Goal: Information Seeking & Learning: Learn about a topic

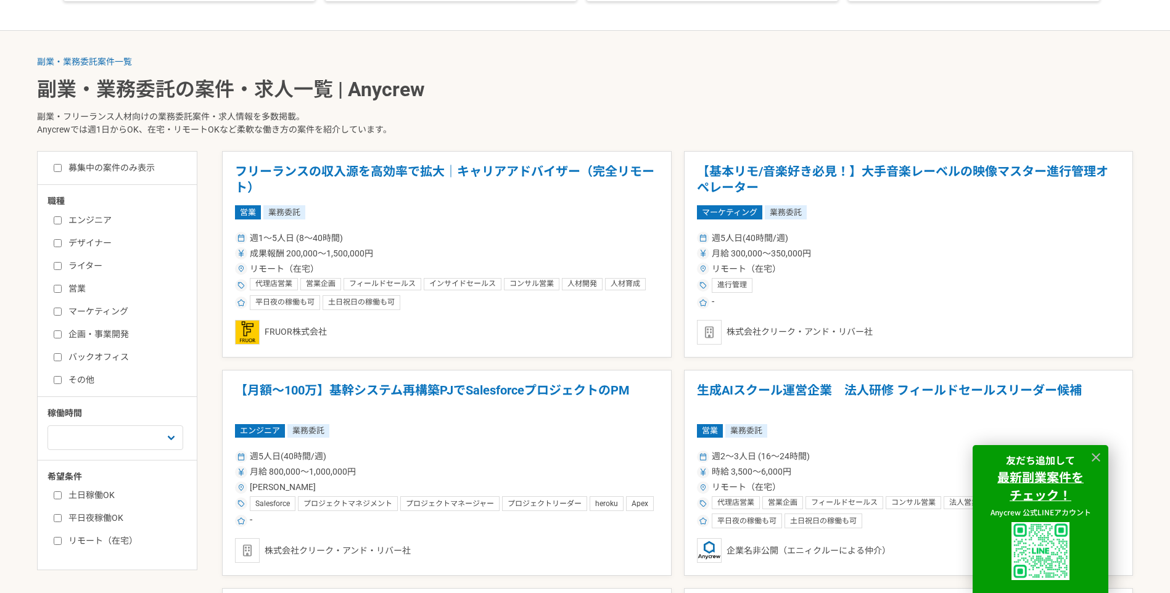
scroll to position [247, 0]
click at [101, 224] on label "エンジニア" at bounding box center [125, 221] width 142 height 13
click at [62, 224] on input "エンジニア" at bounding box center [58, 221] width 8 height 8
checkbox input "true"
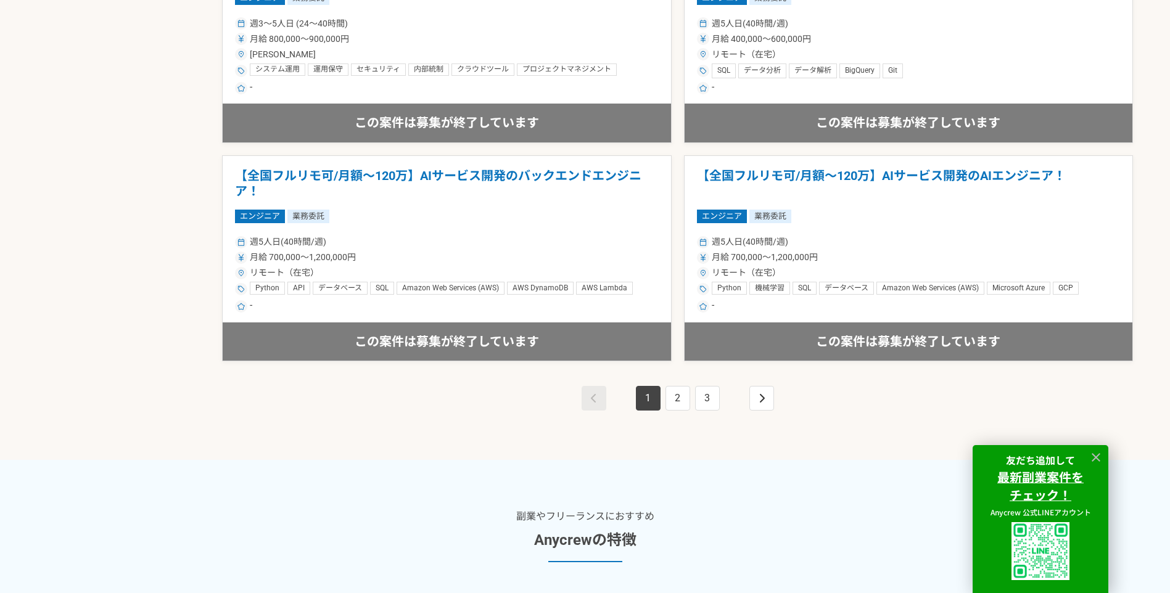
scroll to position [2220, 0]
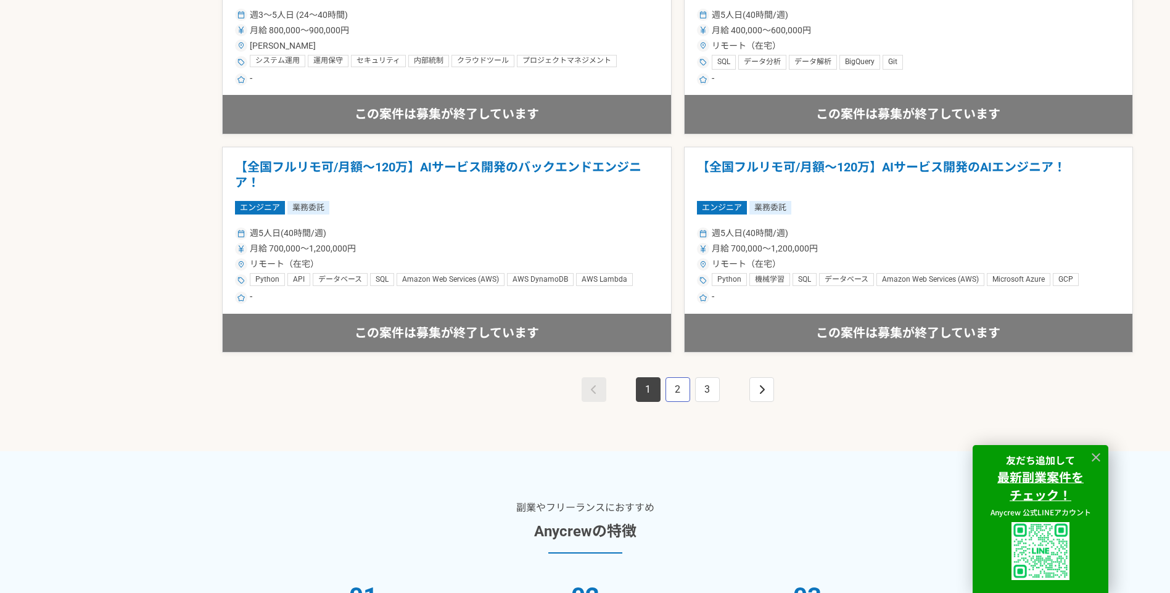
click at [687, 385] on link "2" at bounding box center [677, 389] width 25 height 25
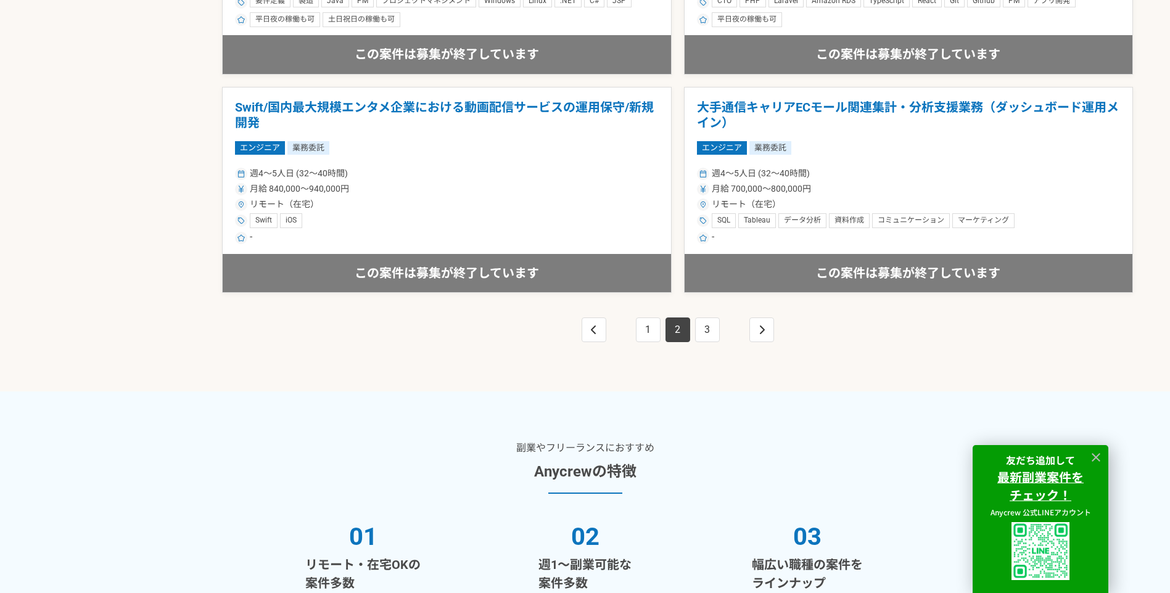
scroll to position [2281, 0]
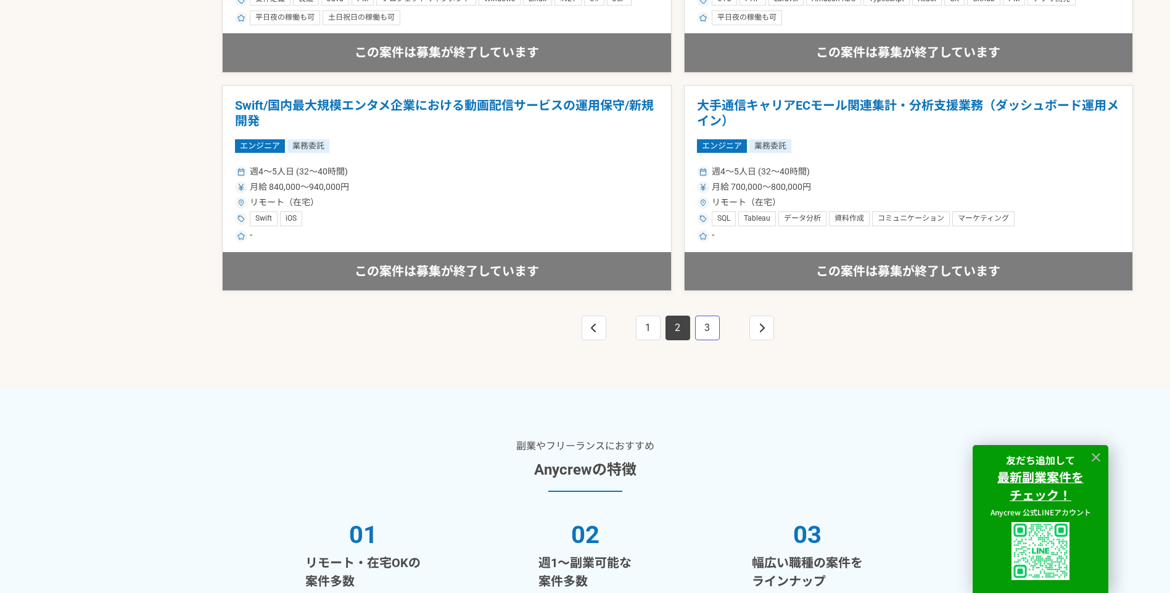
click at [710, 334] on link "3" at bounding box center [707, 328] width 25 height 25
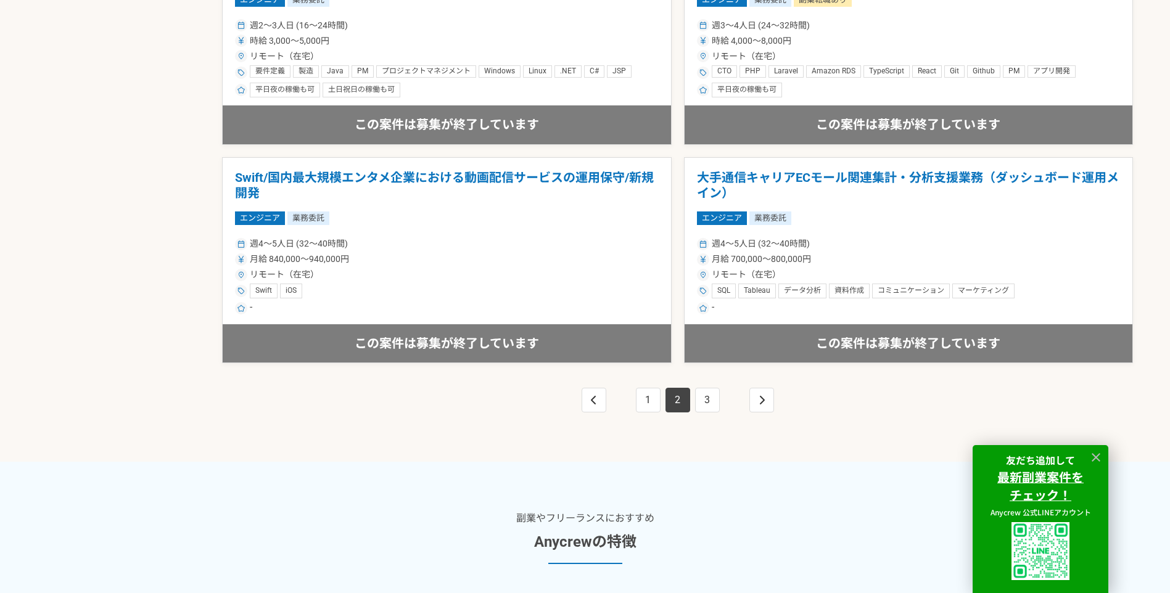
scroll to position [2152, 0]
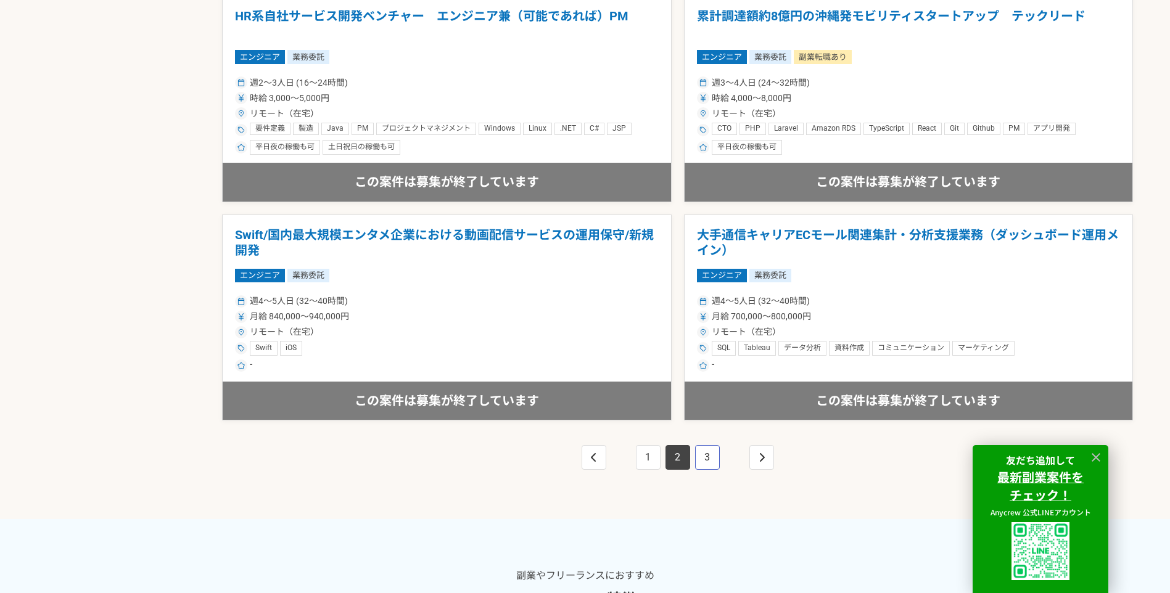
click at [702, 464] on link "3" at bounding box center [707, 457] width 25 height 25
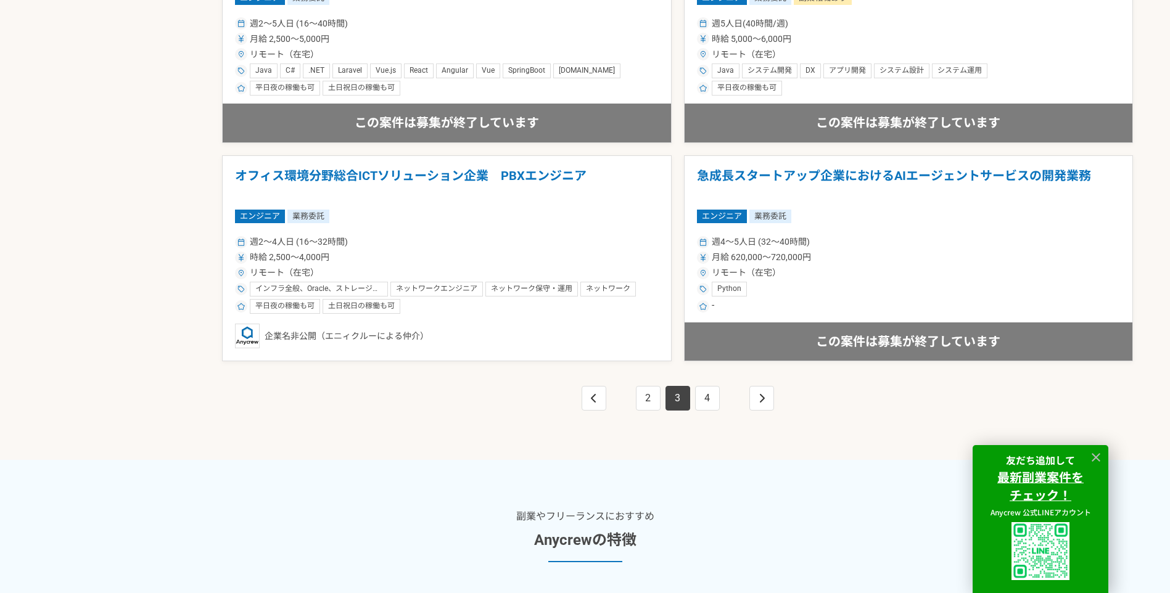
scroll to position [2281, 0]
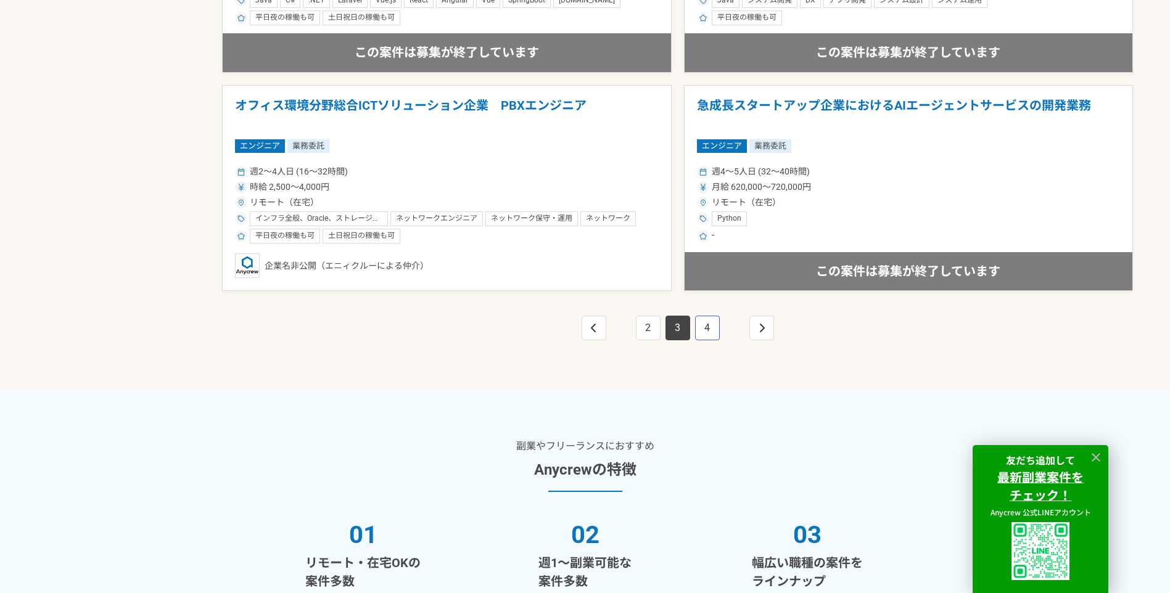
click at [709, 337] on link "4" at bounding box center [707, 328] width 25 height 25
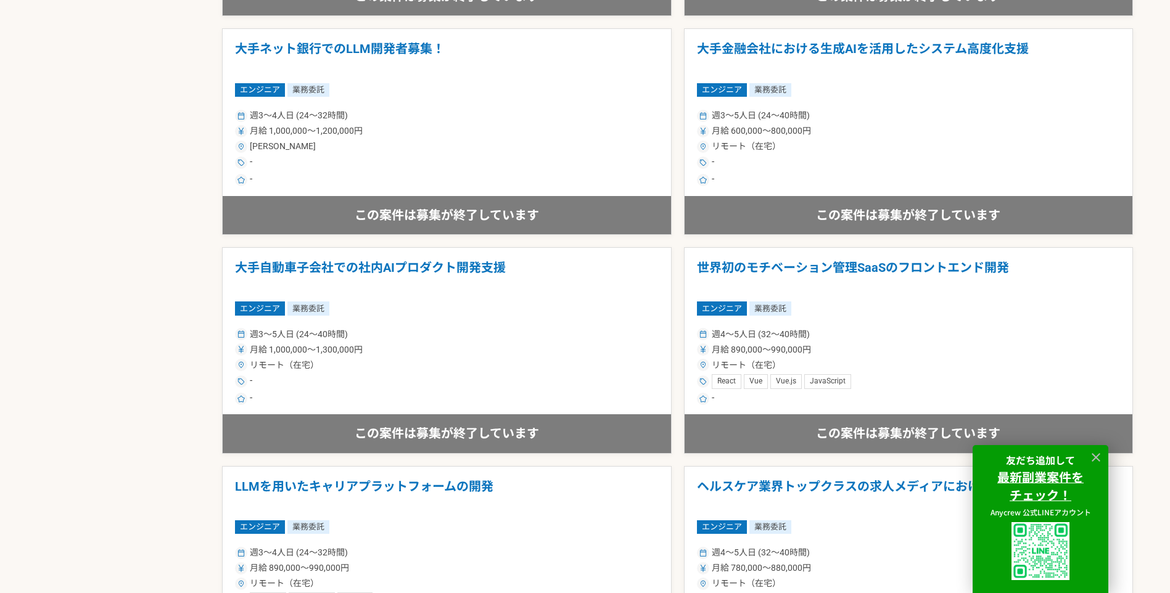
scroll to position [2096, 0]
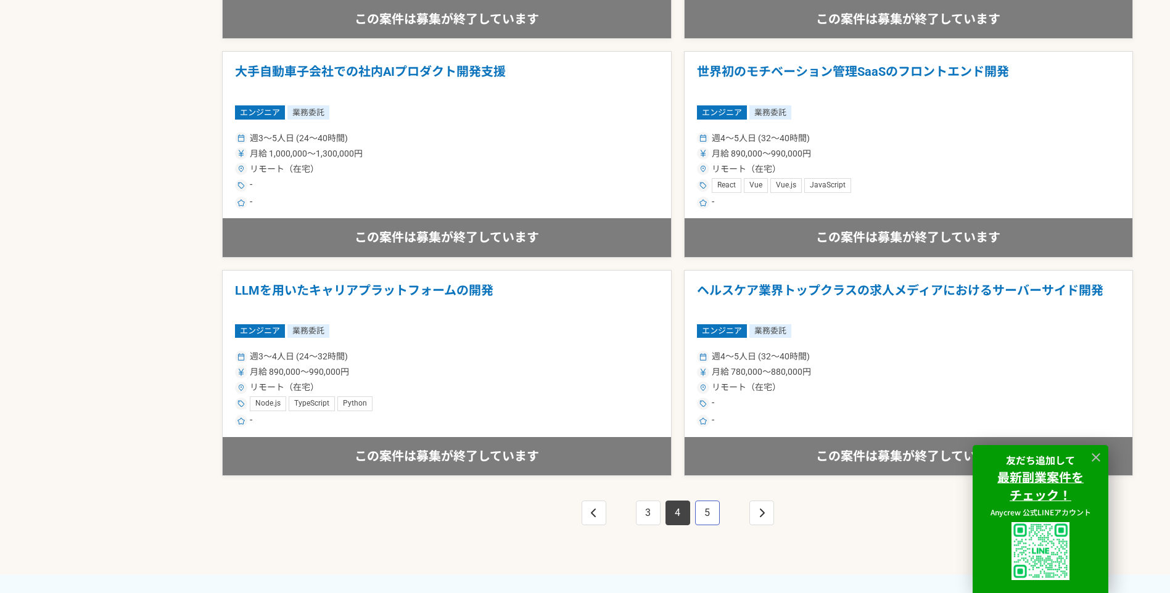
click at [713, 507] on link "5" at bounding box center [707, 513] width 25 height 25
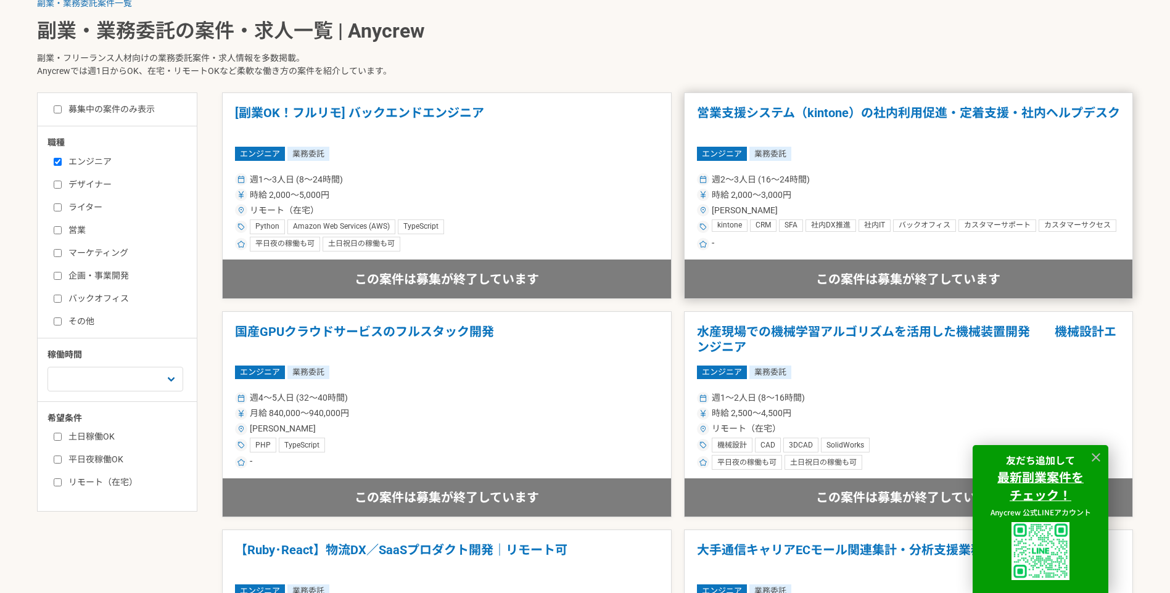
scroll to position [308, 0]
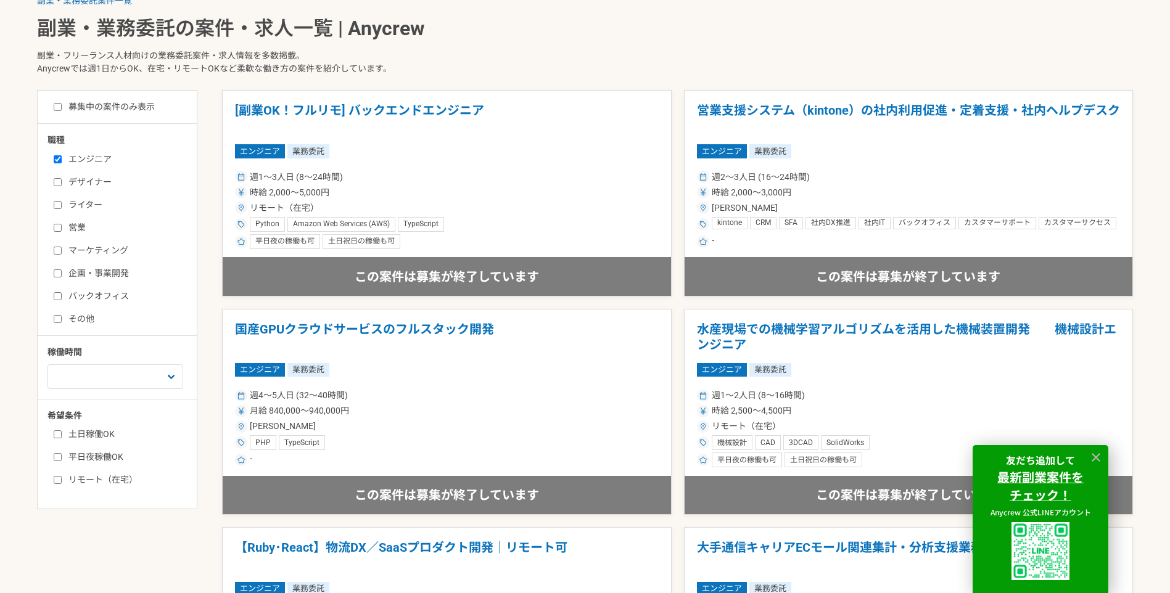
click at [94, 440] on label "土日稼働OK" at bounding box center [125, 434] width 142 height 13
click at [62, 438] on input "土日稼働OK" at bounding box center [58, 434] width 8 height 8
checkbox input "true"
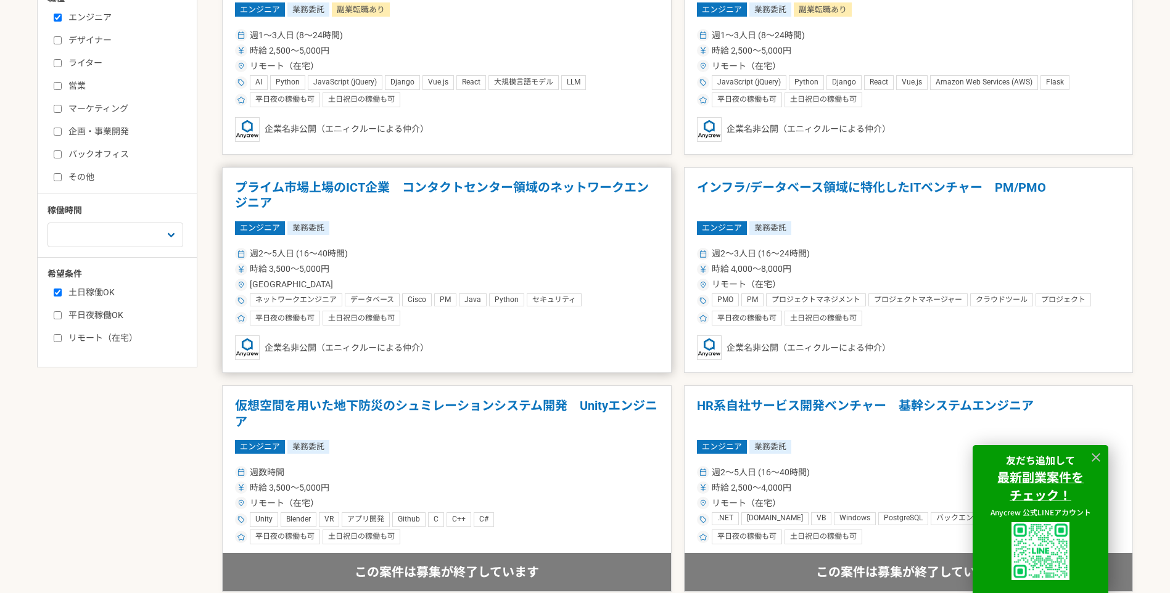
scroll to position [493, 0]
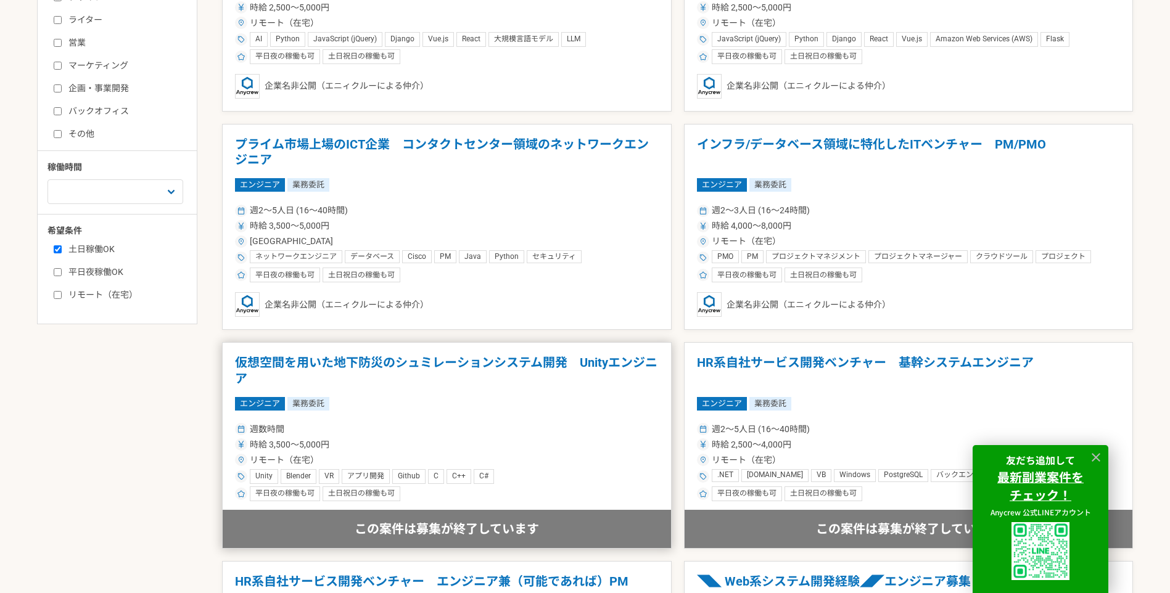
click at [484, 367] on h1 "仮想空間を用いた地下防災のシュミレーションシステム開発　Unityエンジニア" at bounding box center [447, 370] width 424 height 31
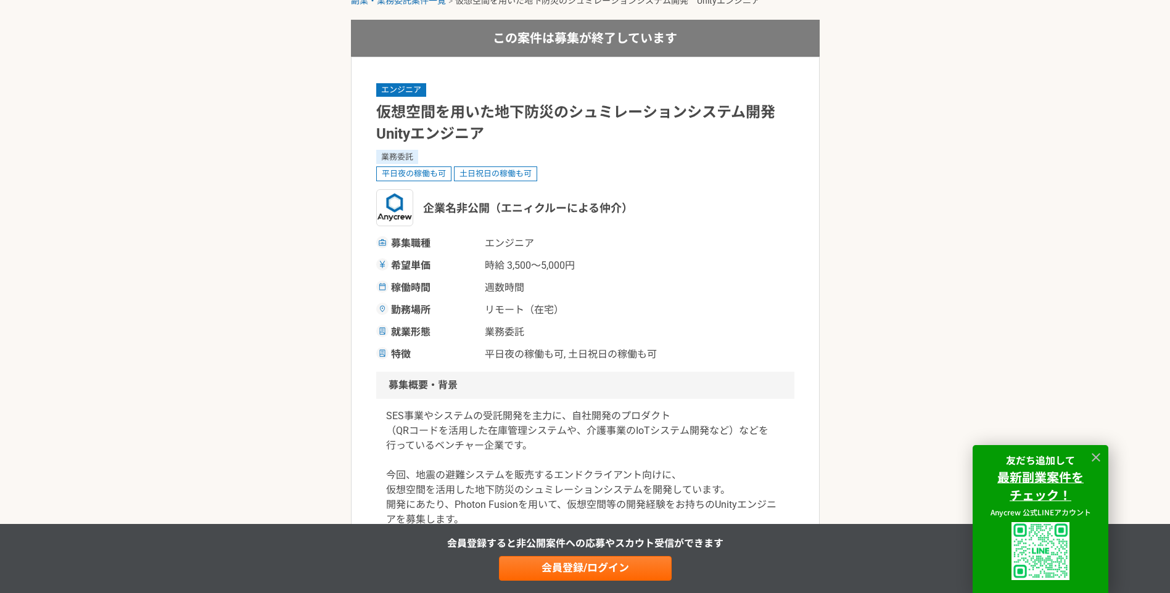
scroll to position [185, 0]
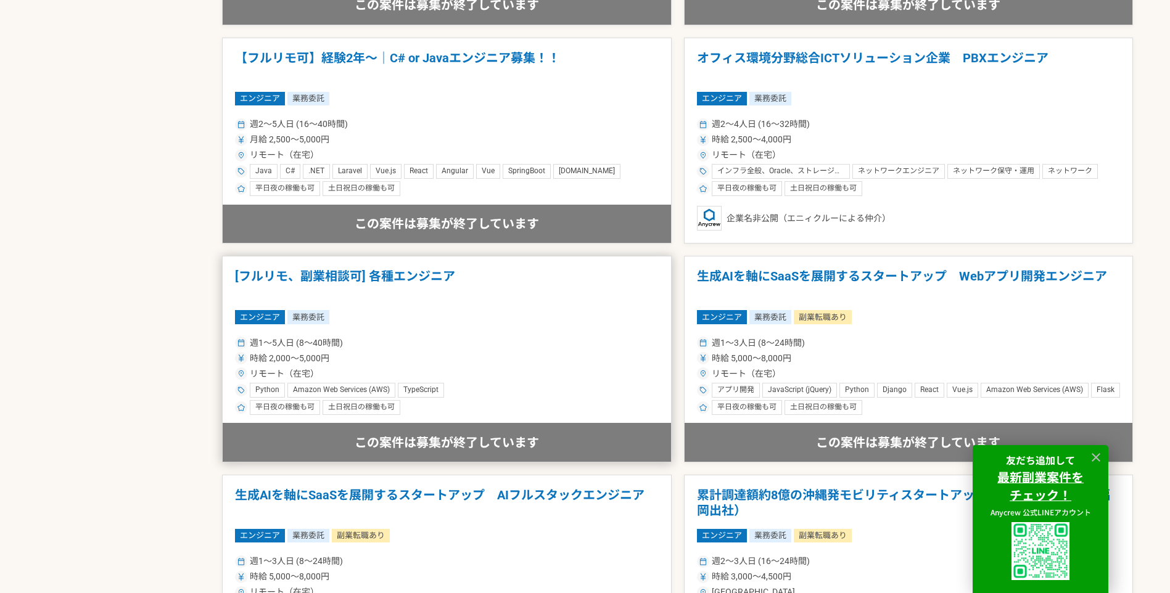
scroll to position [1233, 0]
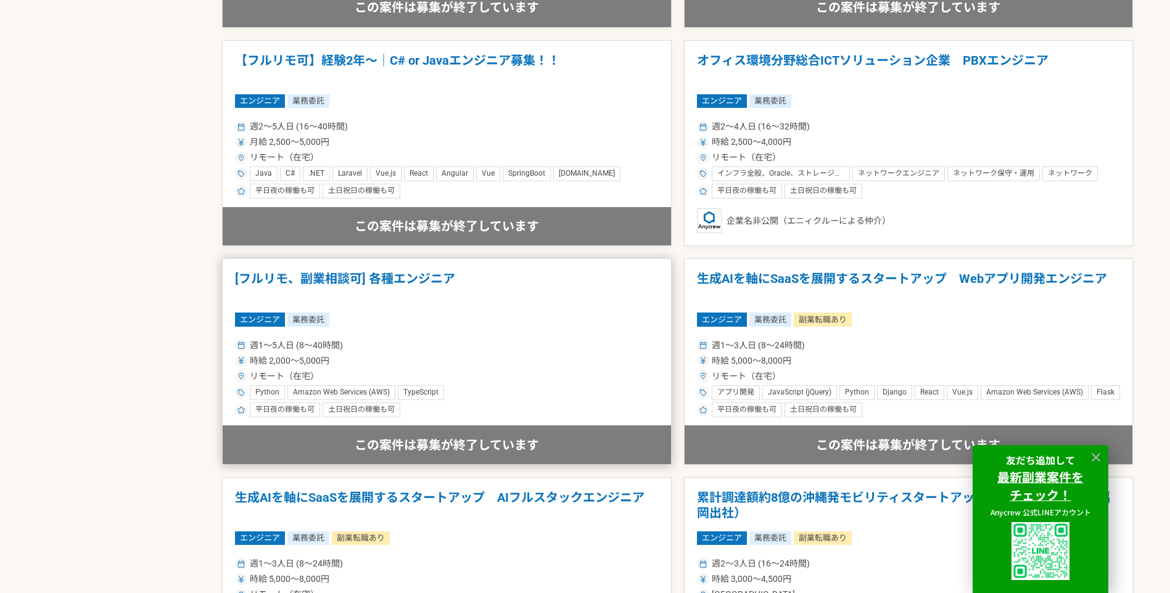
click at [406, 273] on h1 "[フルリモ、副業相談可] 各種エンジニア" at bounding box center [447, 286] width 424 height 31
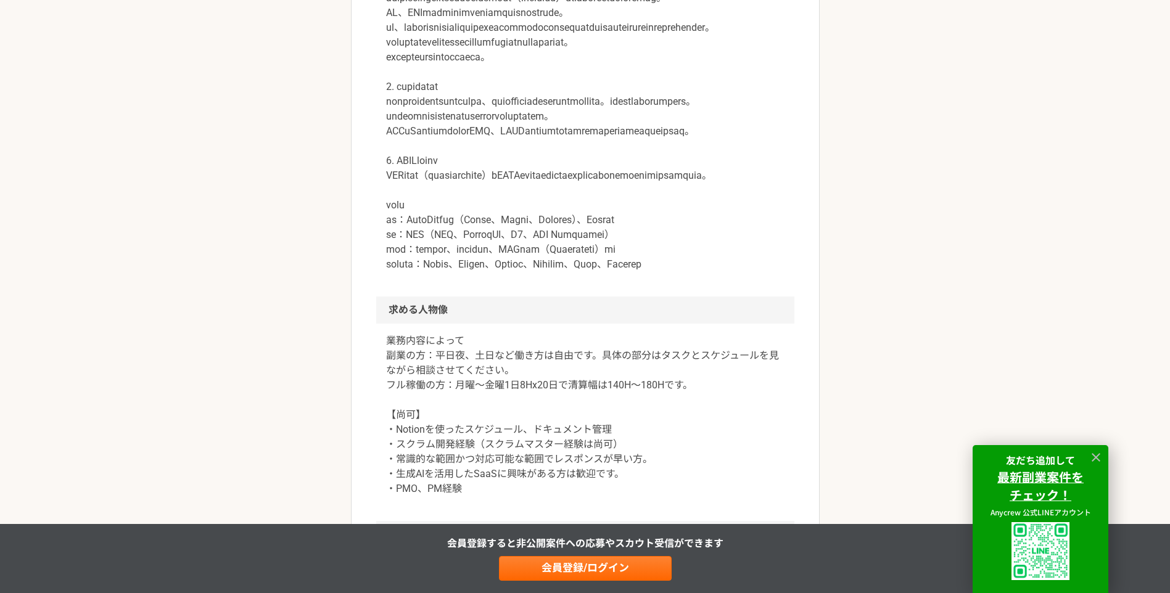
scroll to position [555, 0]
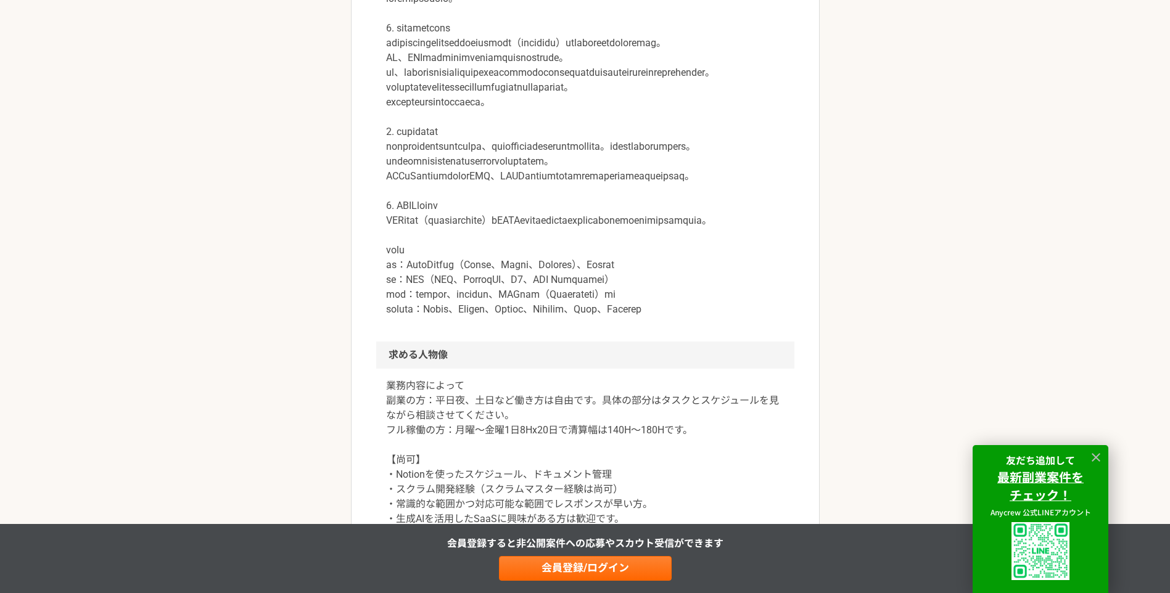
drag, startPoint x: 424, startPoint y: 316, endPoint x: 435, endPoint y: 306, distance: 14.4
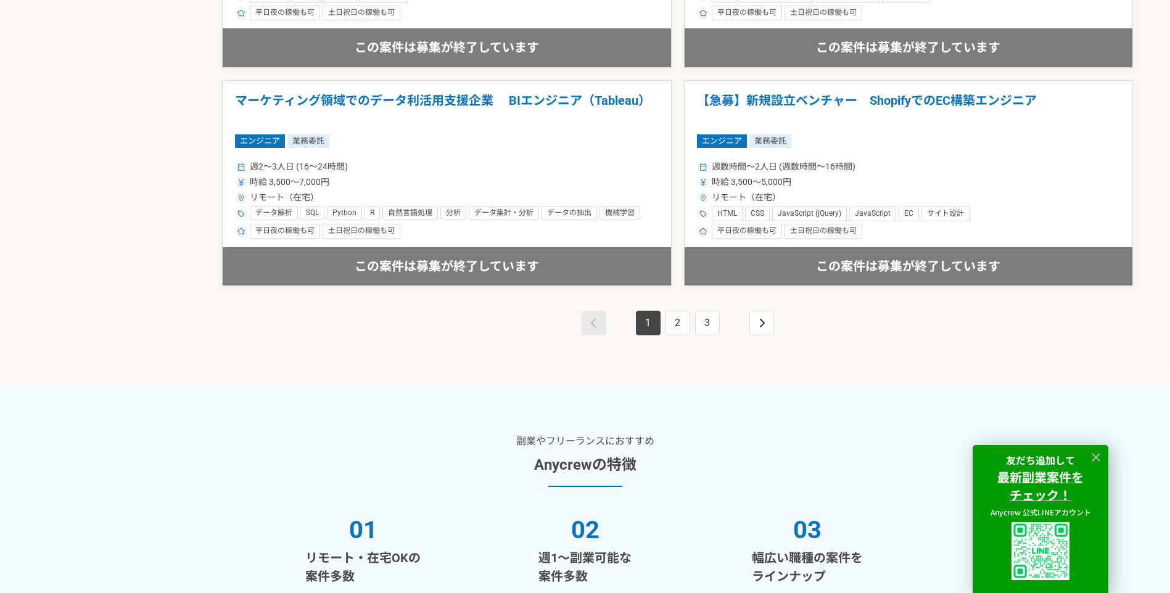
scroll to position [2281, 0]
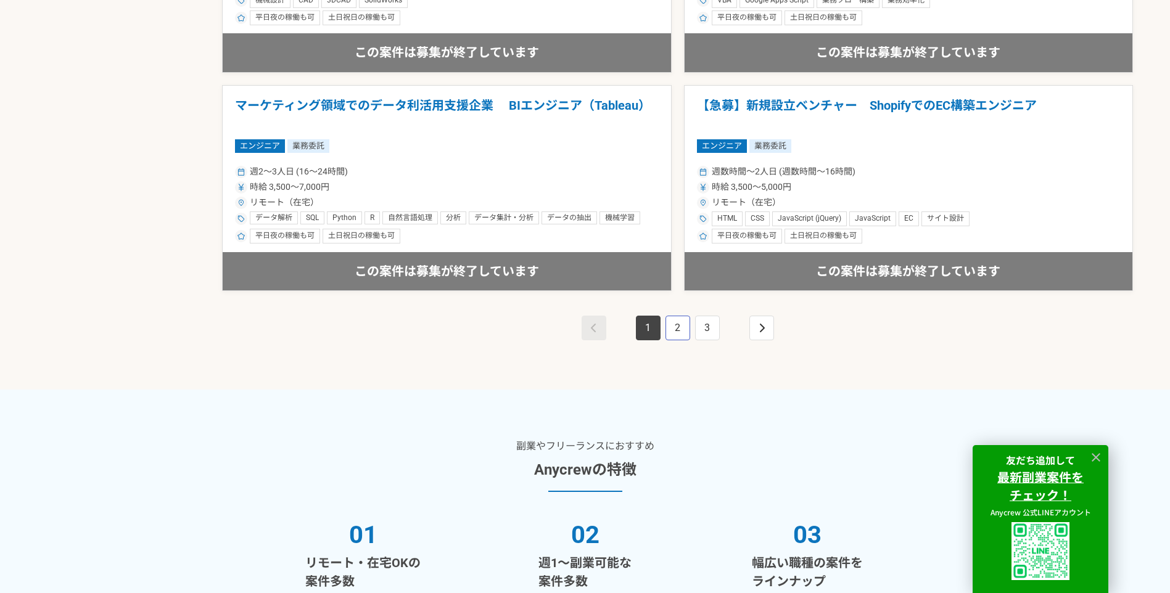
click at [684, 331] on link "2" at bounding box center [677, 328] width 25 height 25
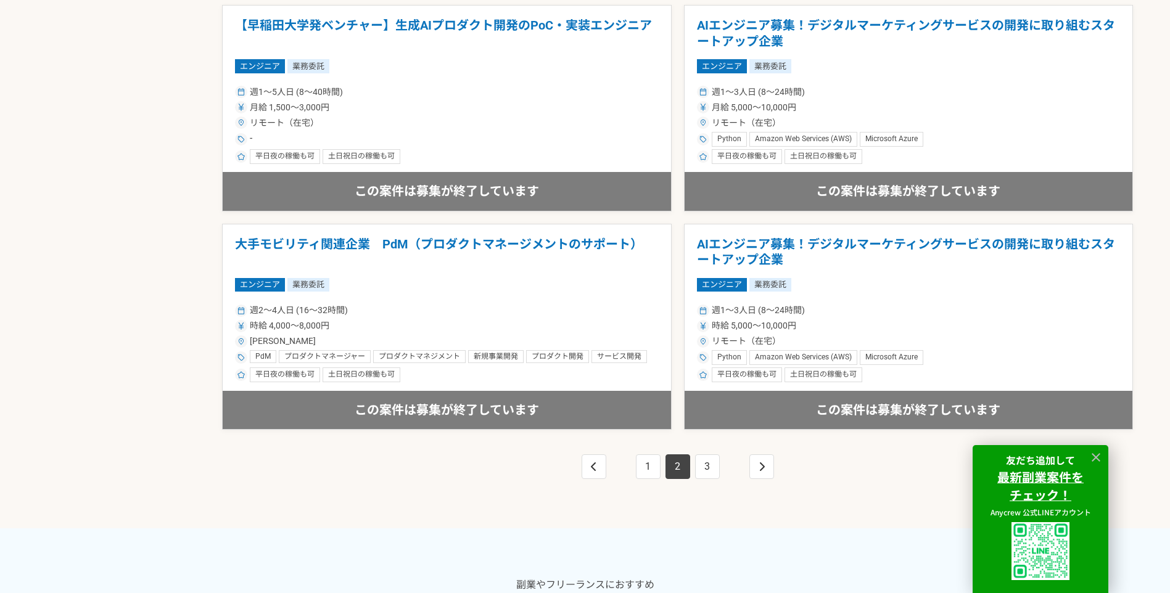
scroll to position [2158, 0]
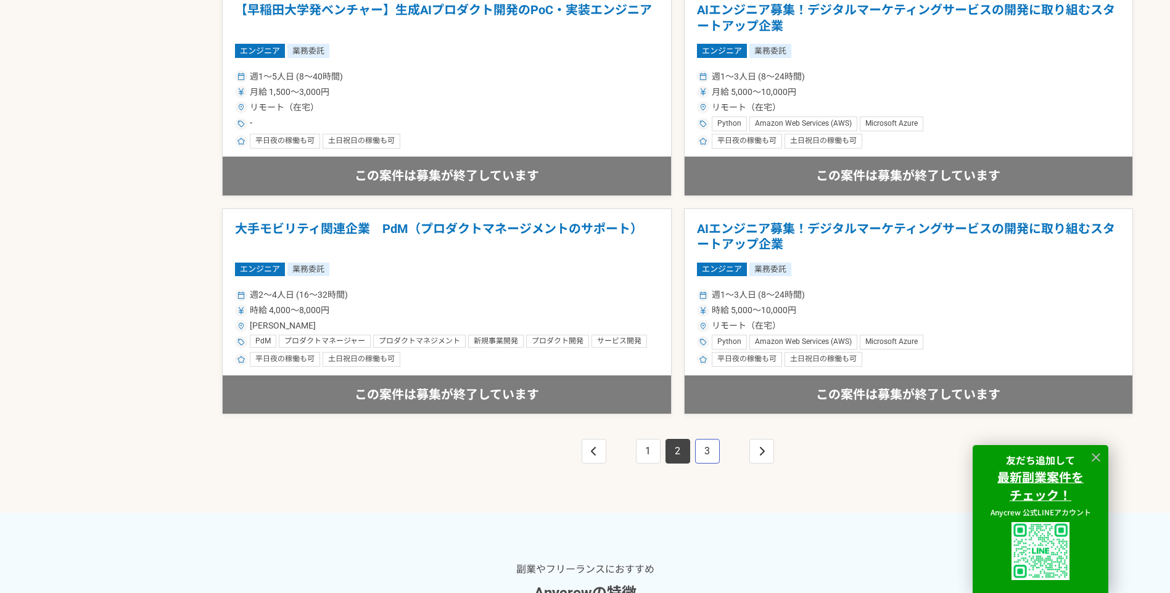
click at [706, 451] on link "3" at bounding box center [707, 451] width 25 height 25
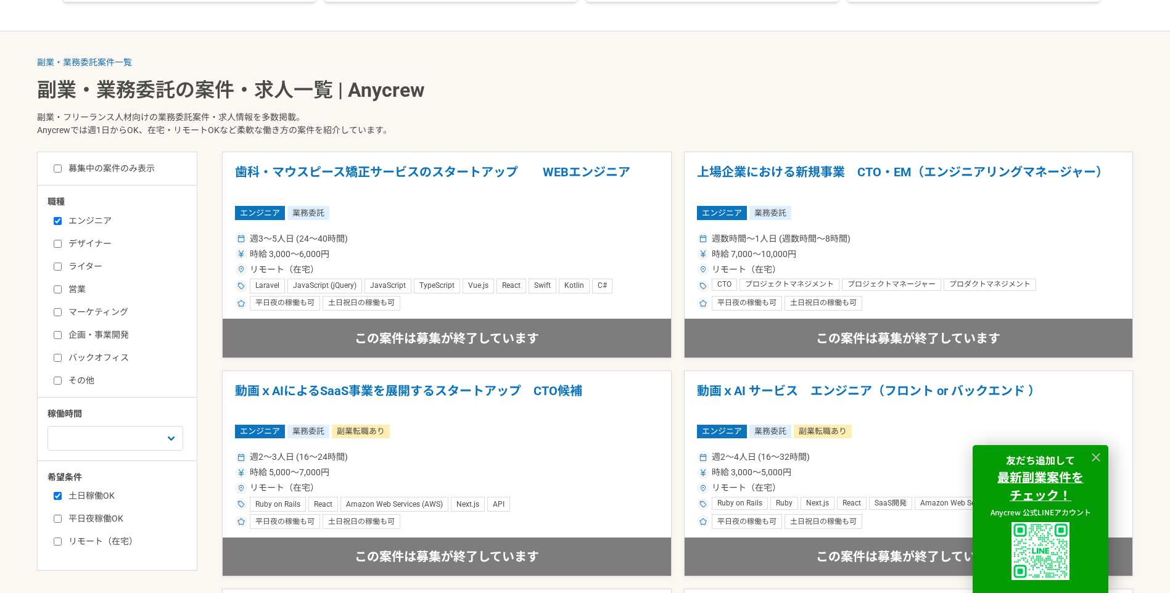
scroll to position [308, 0]
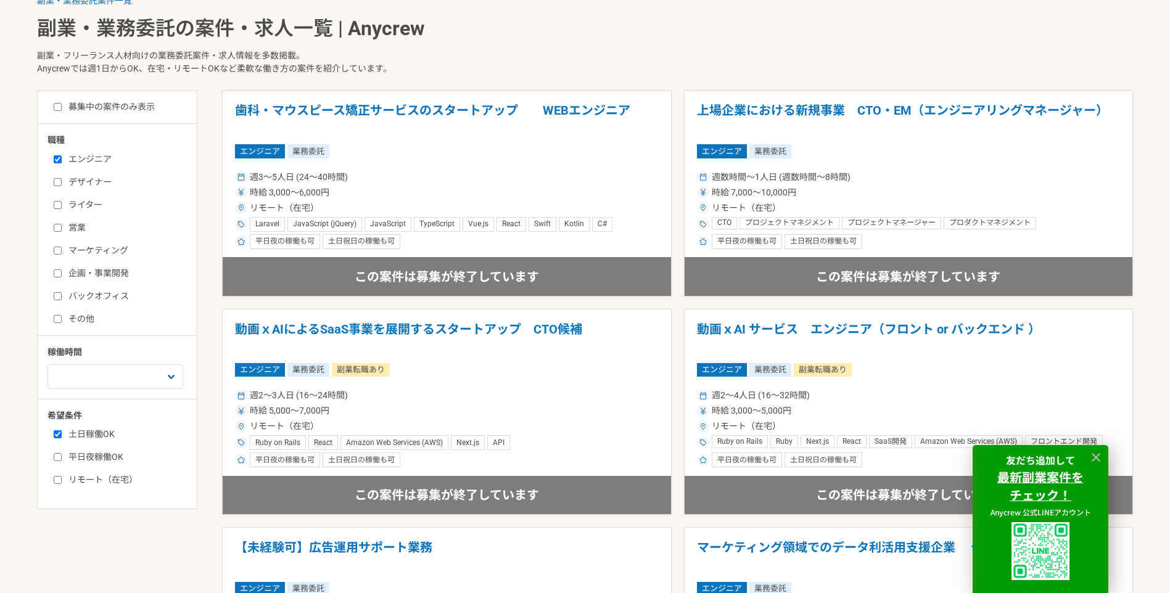
click at [59, 160] on input "エンジニア" at bounding box center [58, 159] width 8 height 8
checkbox input "false"
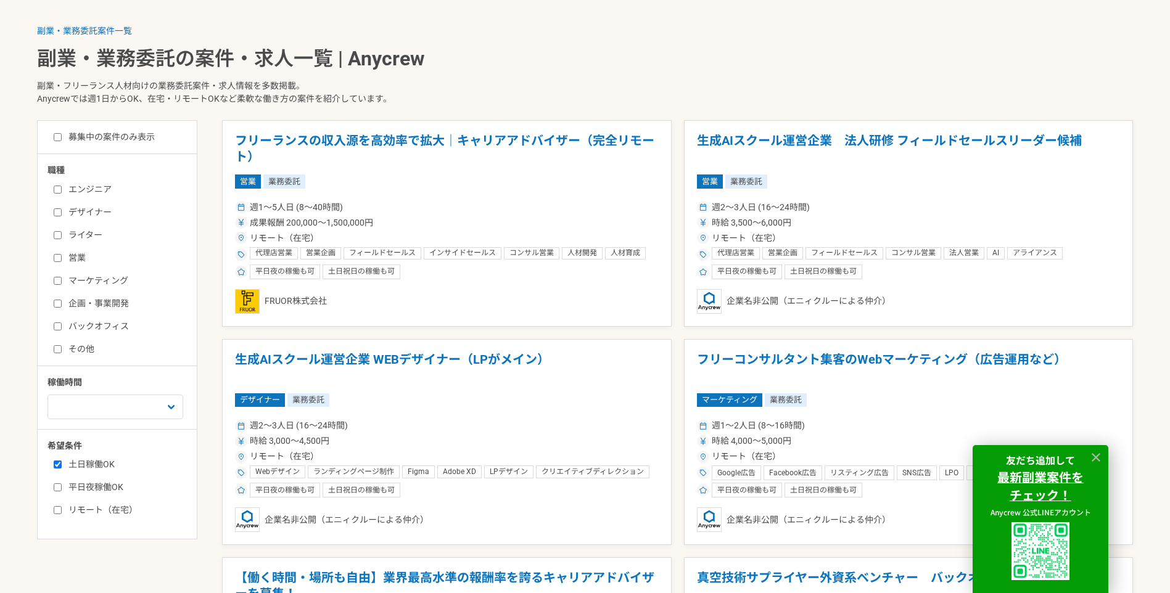
scroll to position [308, 0]
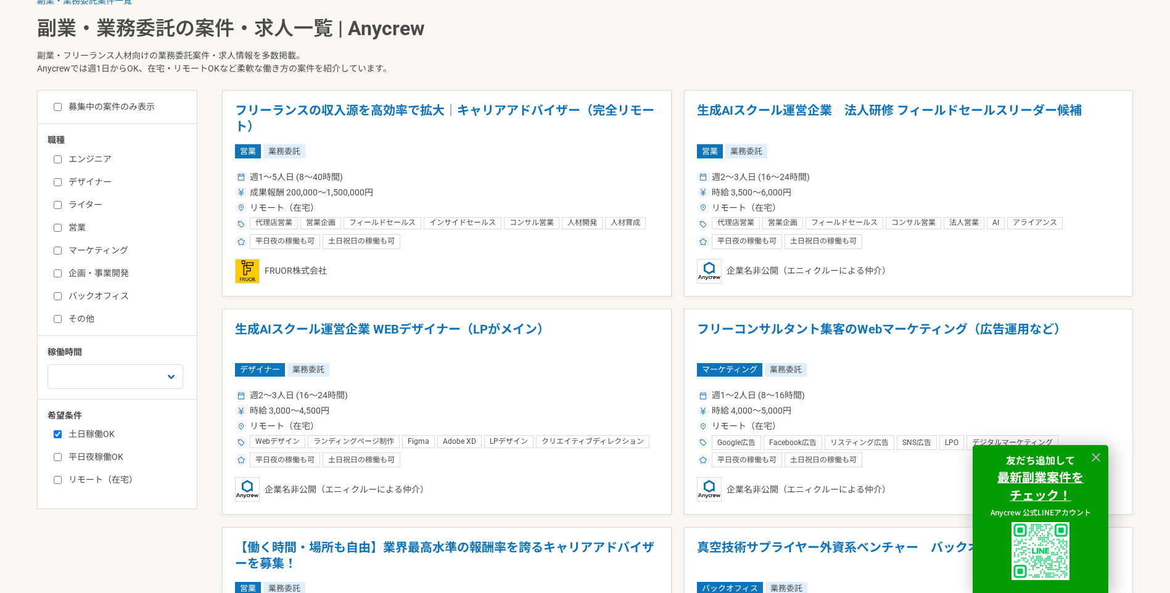
click at [88, 327] on div "職種 エンジニア デザイナー ライター 営業 マーケティング 企画・事業開発 バックオフィス その他 稼働時間 週1人日（8時間）以下 週2人日（16時間）以…" at bounding box center [117, 310] width 159 height 353
click at [86, 319] on label "その他" at bounding box center [125, 319] width 142 height 13
click at [62, 319] on input "その他" at bounding box center [58, 319] width 8 height 8
checkbox input "true"
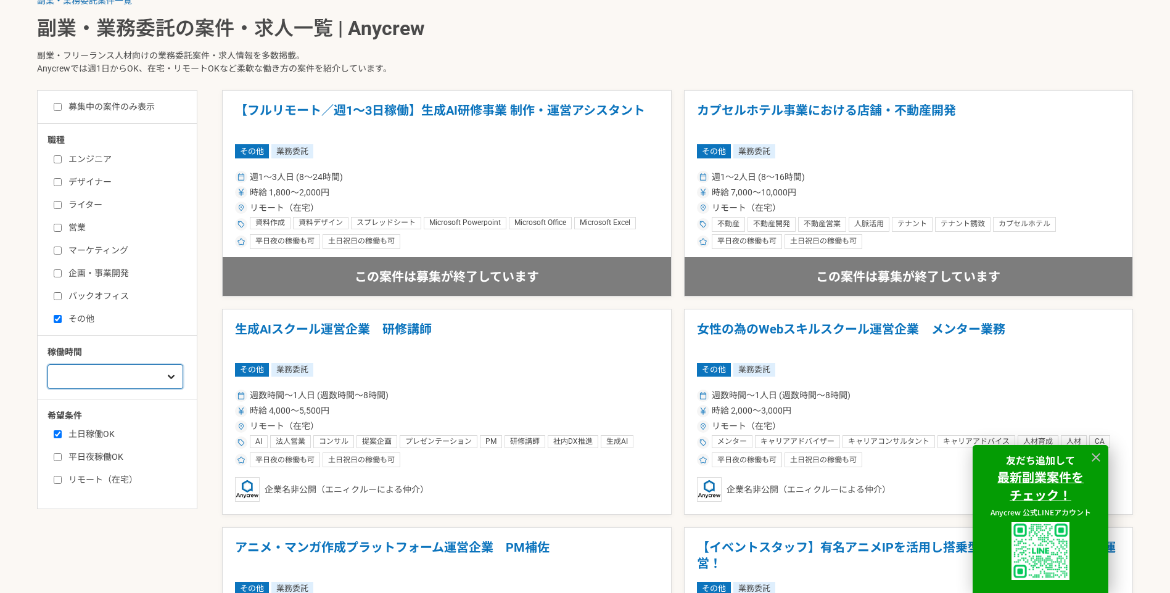
click at [152, 378] on select "週1人日（8時間）以下 週2人日（16時間）以下 週3人日（24時間）以下 週4人日（32時間）以下 週5人日（40時間）以下" at bounding box center [115, 376] width 136 height 25
select select "2"
click at [47, 364] on select "週1人日（8時間）以下 週2人日（16時間）以下 週3人日（24時間）以下 週4人日（32時間）以下 週5人日（40時間）以下" at bounding box center [115, 376] width 136 height 25
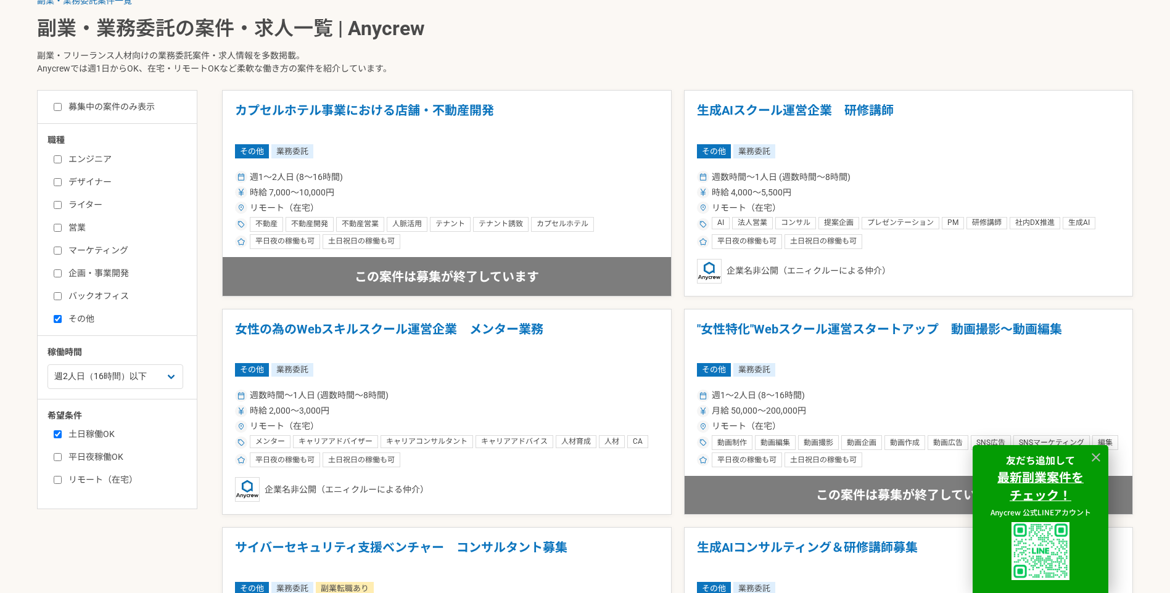
click at [187, 419] on div "希望条件 土日稼働OK 平日夜稼働OK リモート（在宅）" at bounding box center [121, 447] width 149 height 77
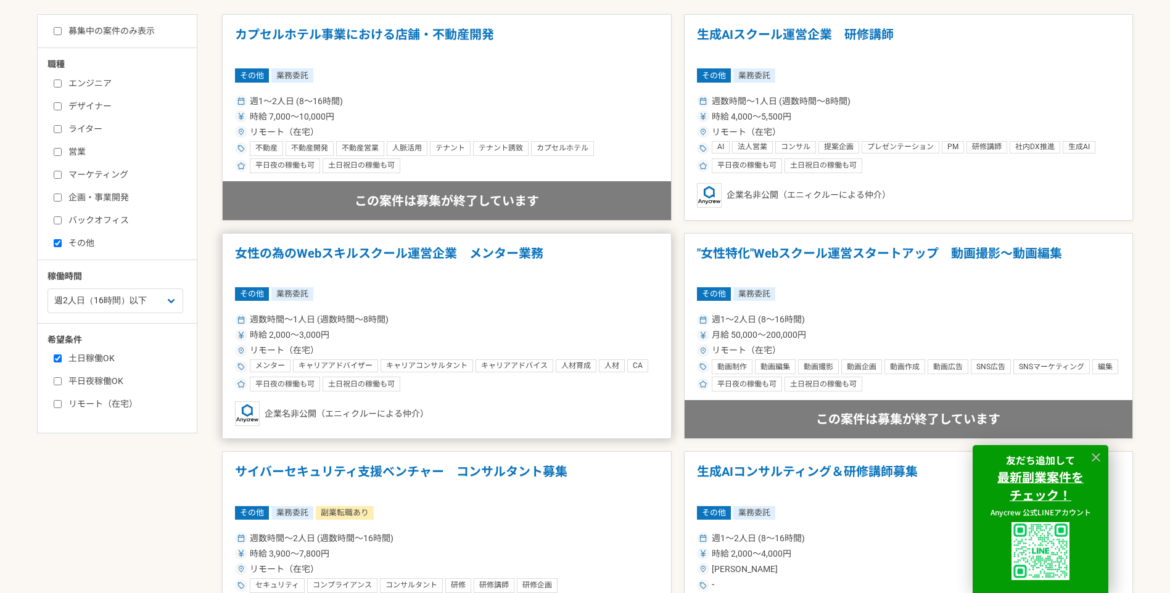
scroll to position [740, 0]
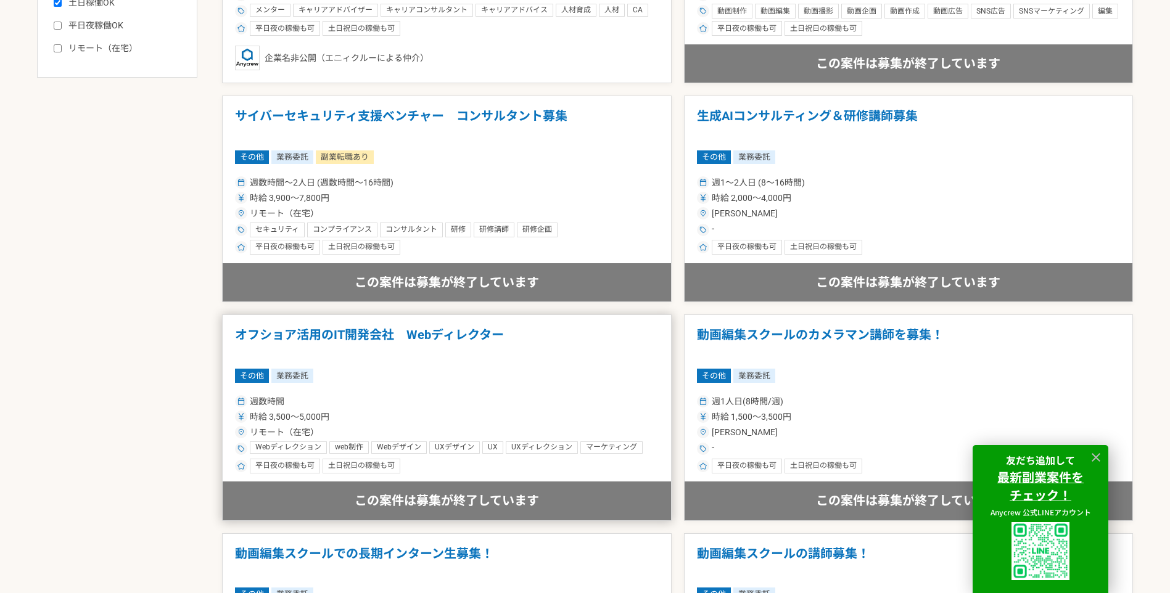
click at [364, 332] on h1 "オフショア活用のIT開発会社　Webディレクター" at bounding box center [447, 342] width 424 height 31
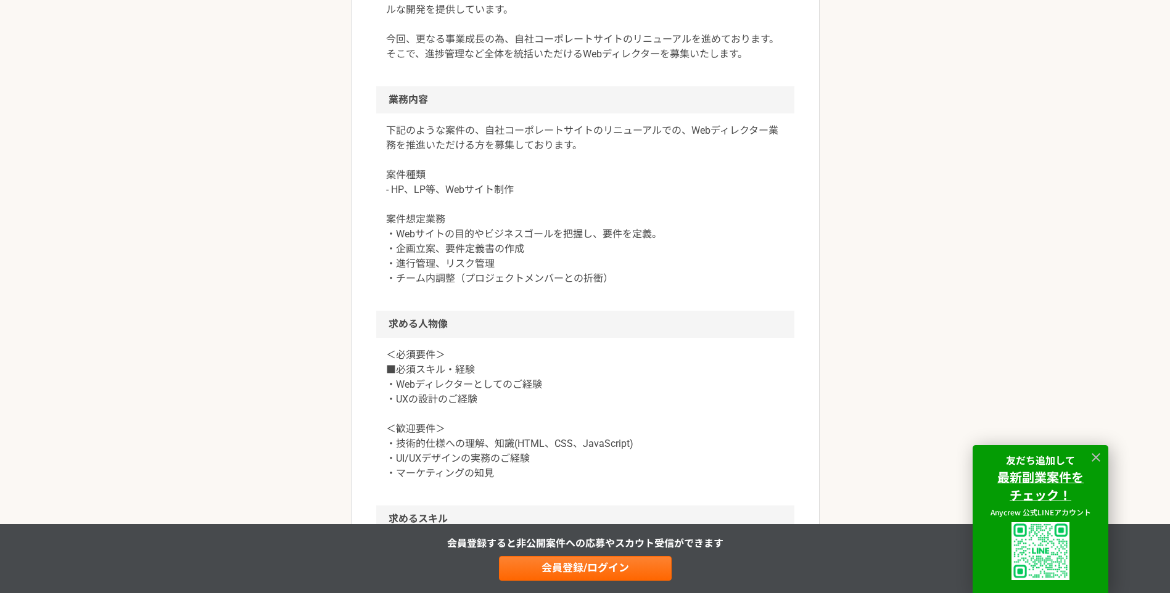
scroll to position [555, 0]
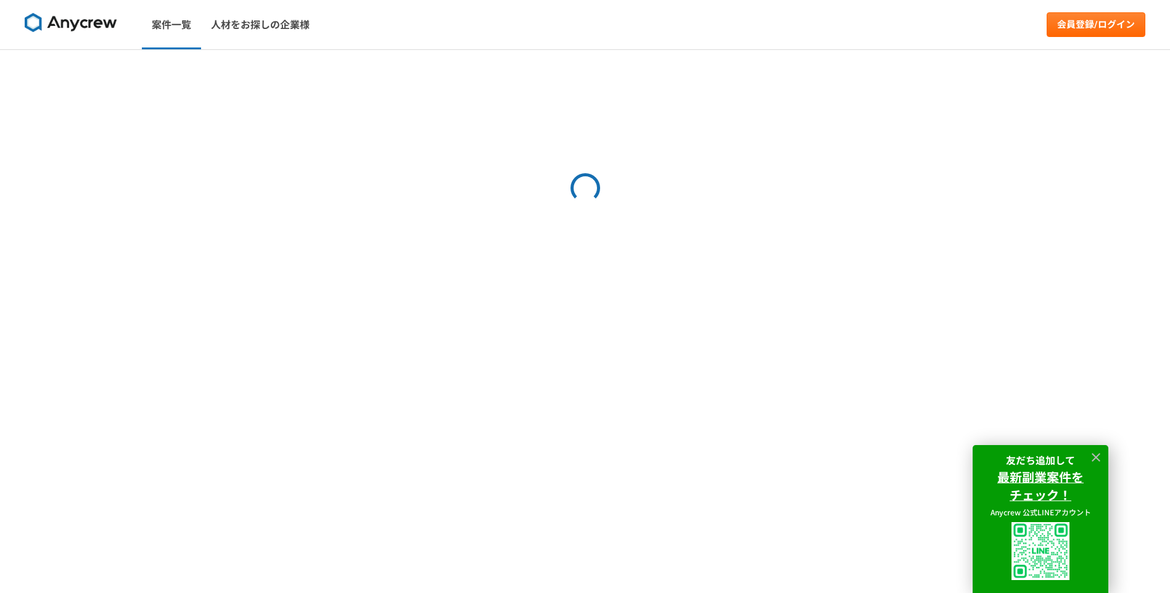
select select "2"
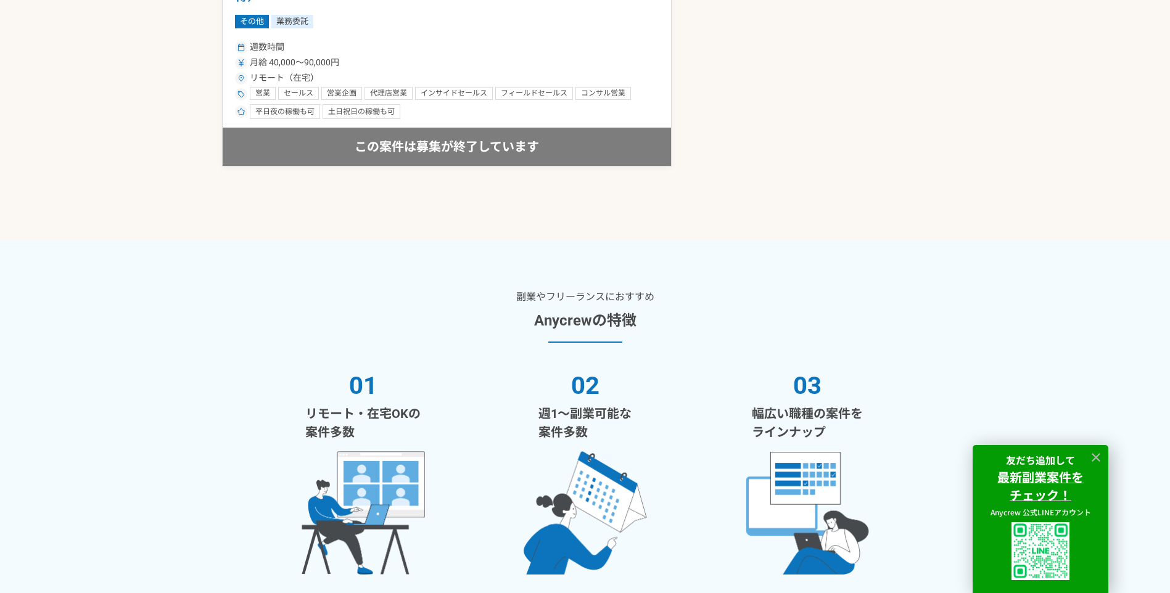
scroll to position [1973, 0]
